Goal: Entertainment & Leisure: Consume media (video, audio)

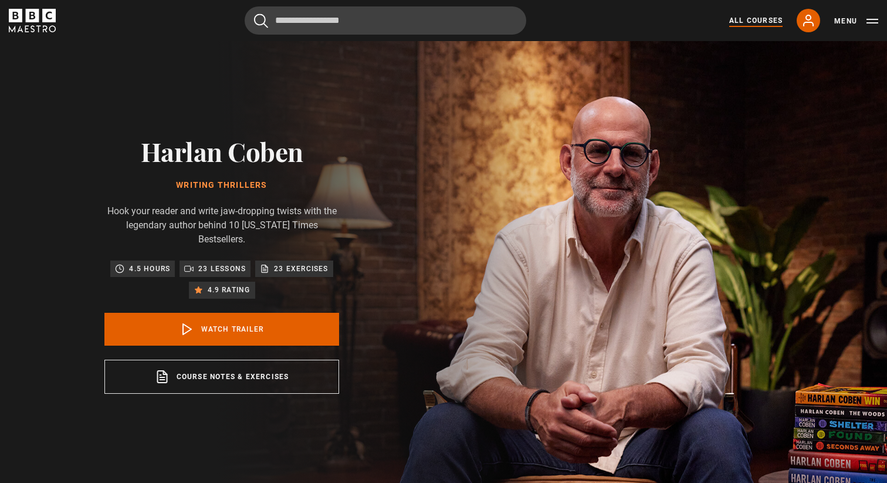
click at [757, 22] on link "All Courses" at bounding box center [755, 20] width 53 height 11
click at [745, 19] on link "All Courses" at bounding box center [755, 20] width 53 height 11
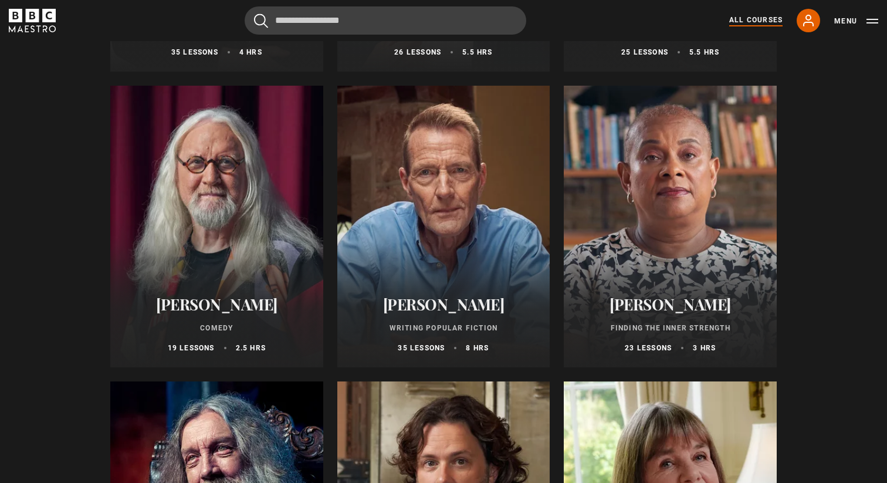
scroll to position [2777, 0]
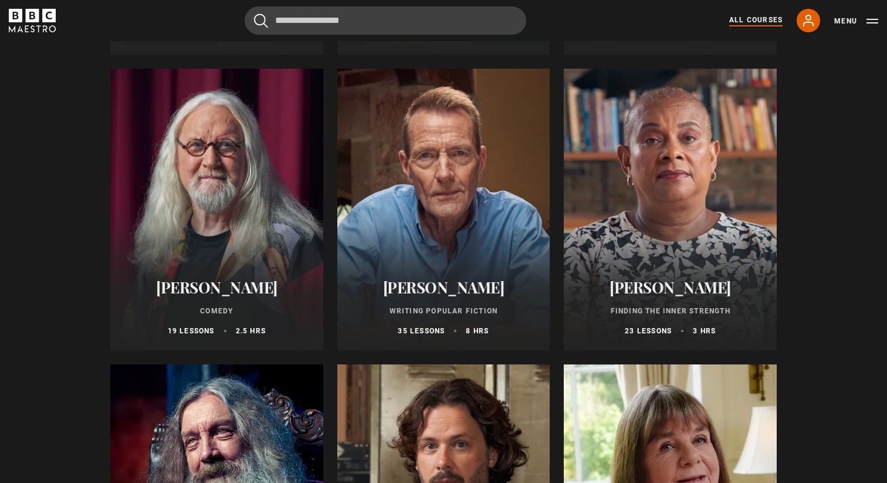
click at [439, 293] on h2 "[PERSON_NAME]" at bounding box center [443, 287] width 185 height 18
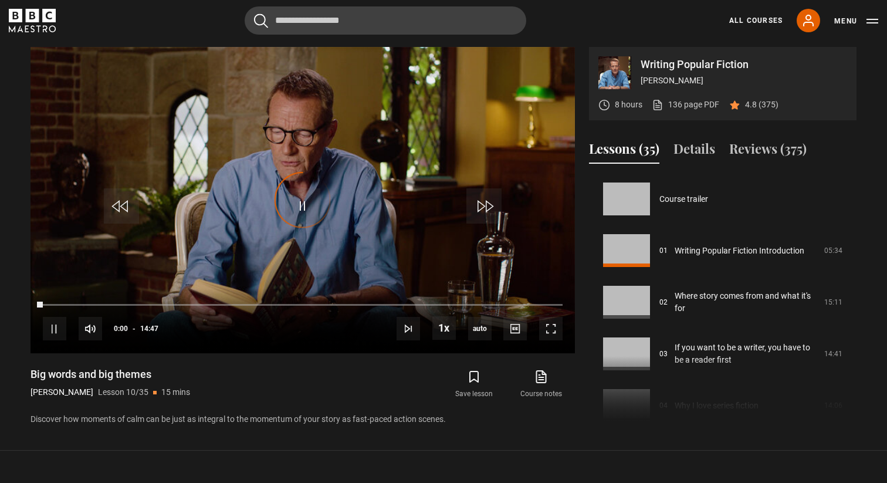
scroll to position [464, 0]
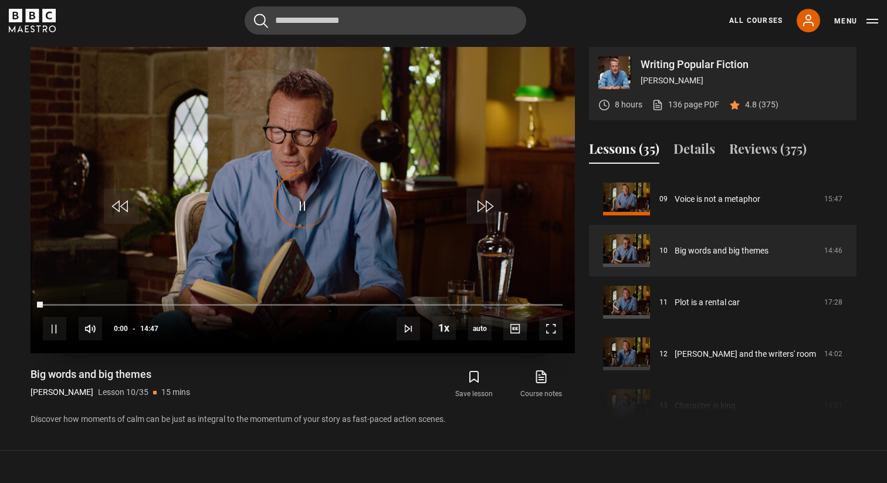
click at [303, 206] on div "Video Player is loading." at bounding box center [302, 200] width 59 height 59
click at [304, 205] on span "Video Player" at bounding box center [302, 205] width 35 height 35
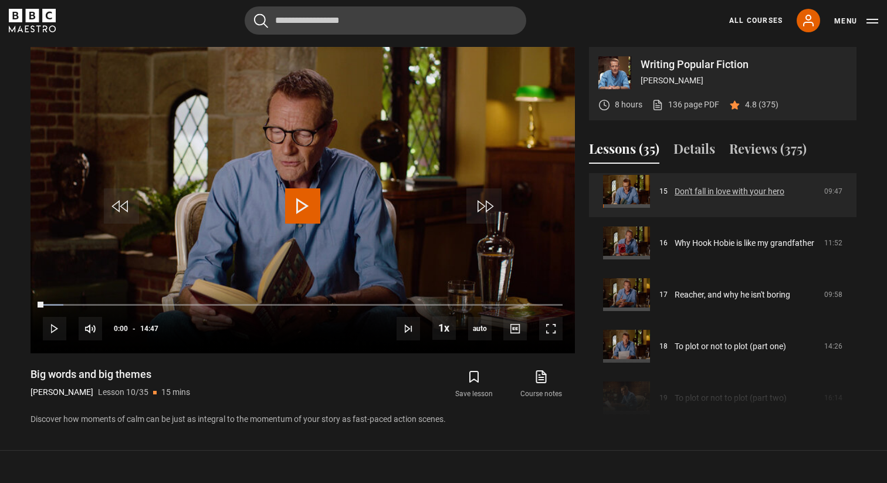
scroll to position [787, 0]
